Goal: Check status

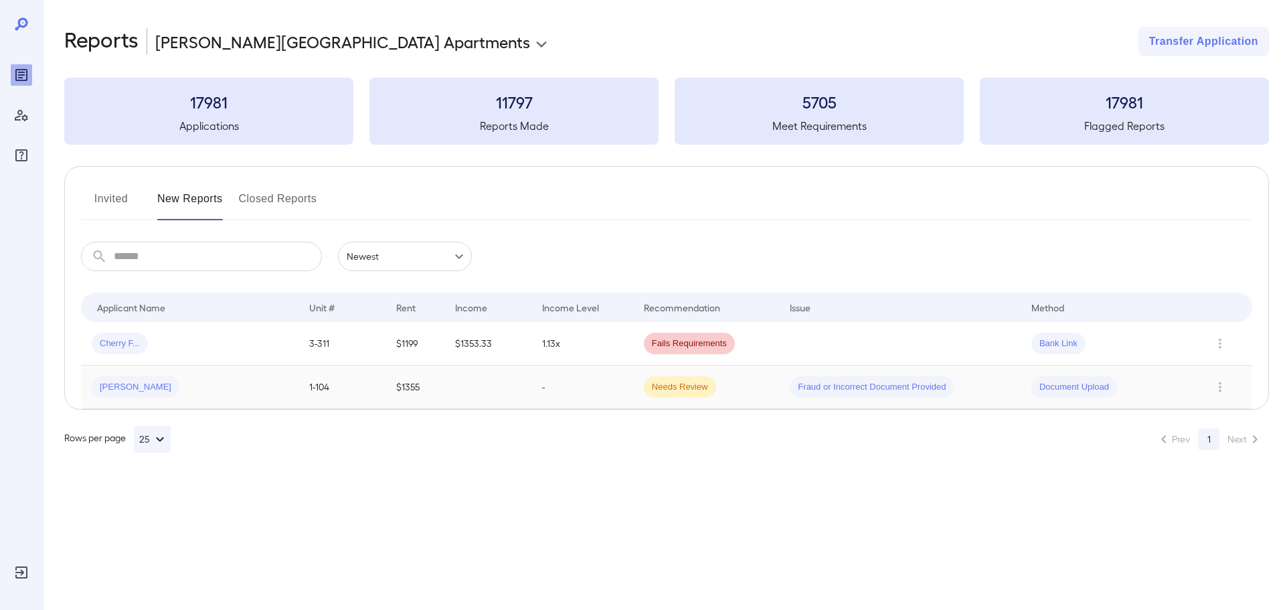
click at [805, 379] on div "Fraud or Incorrect Document Provided" at bounding box center [872, 386] width 164 height 21
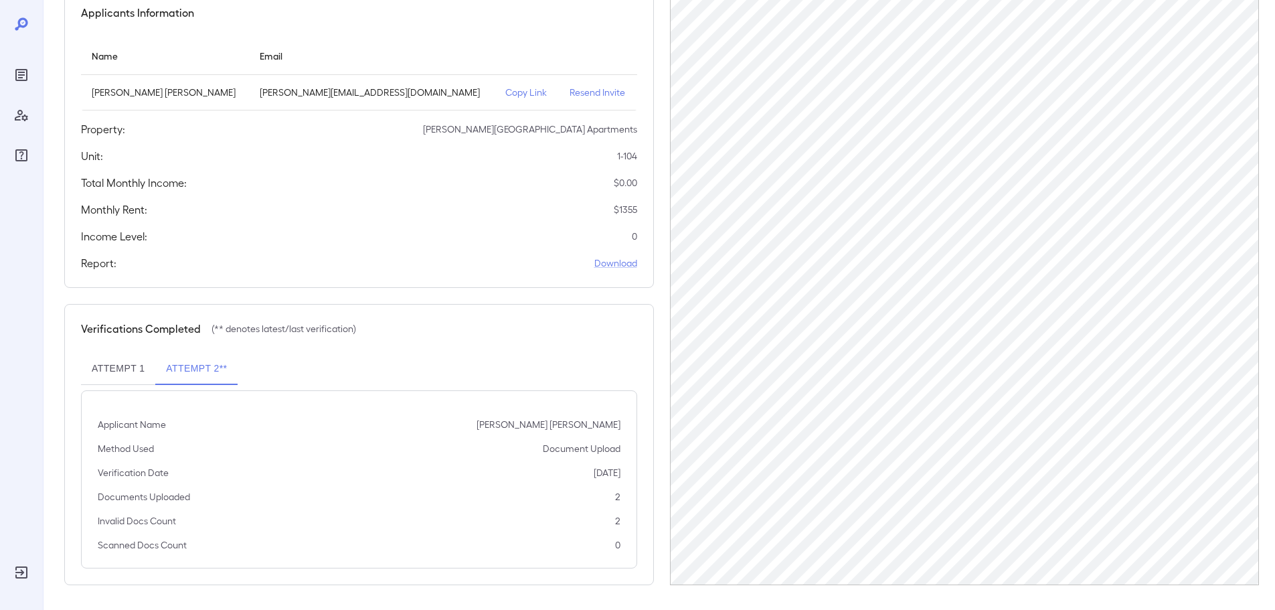
scroll to position [135, 0]
click at [111, 378] on button "Attempt 1" at bounding box center [118, 367] width 74 height 32
click at [199, 376] on button "Attempt 2**" at bounding box center [196, 367] width 82 height 32
